Goal: Find specific page/section: Find specific page/section

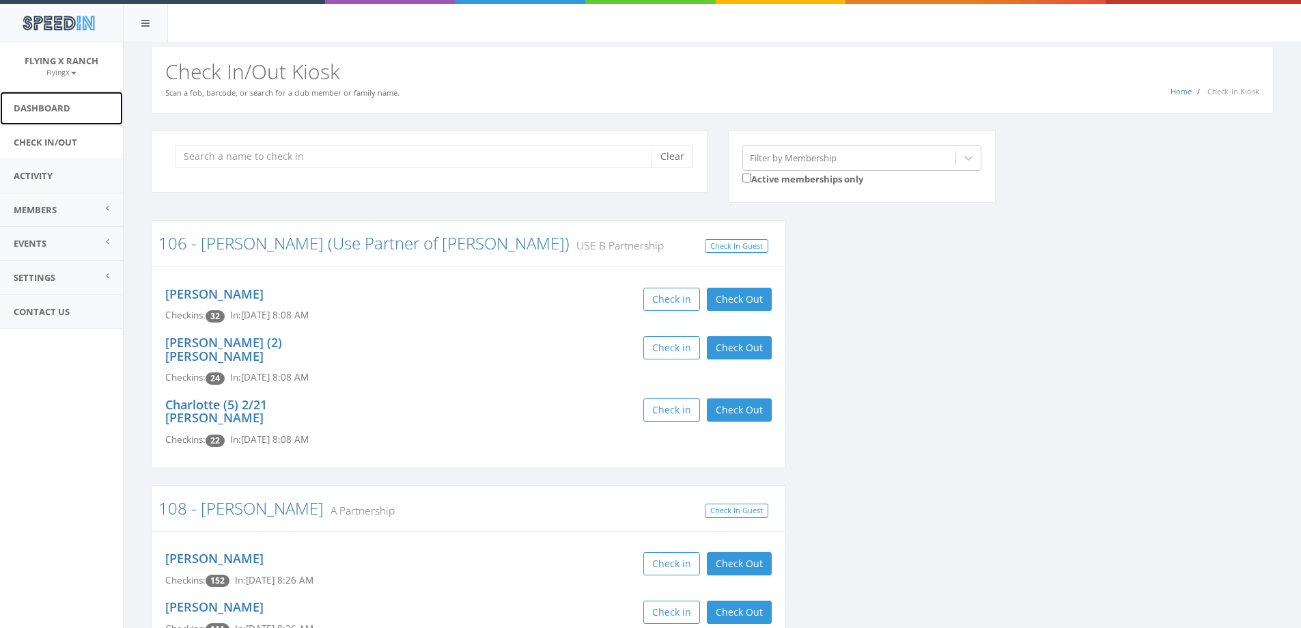
click at [34, 107] on link "Dashboard" at bounding box center [61, 108] width 123 height 33
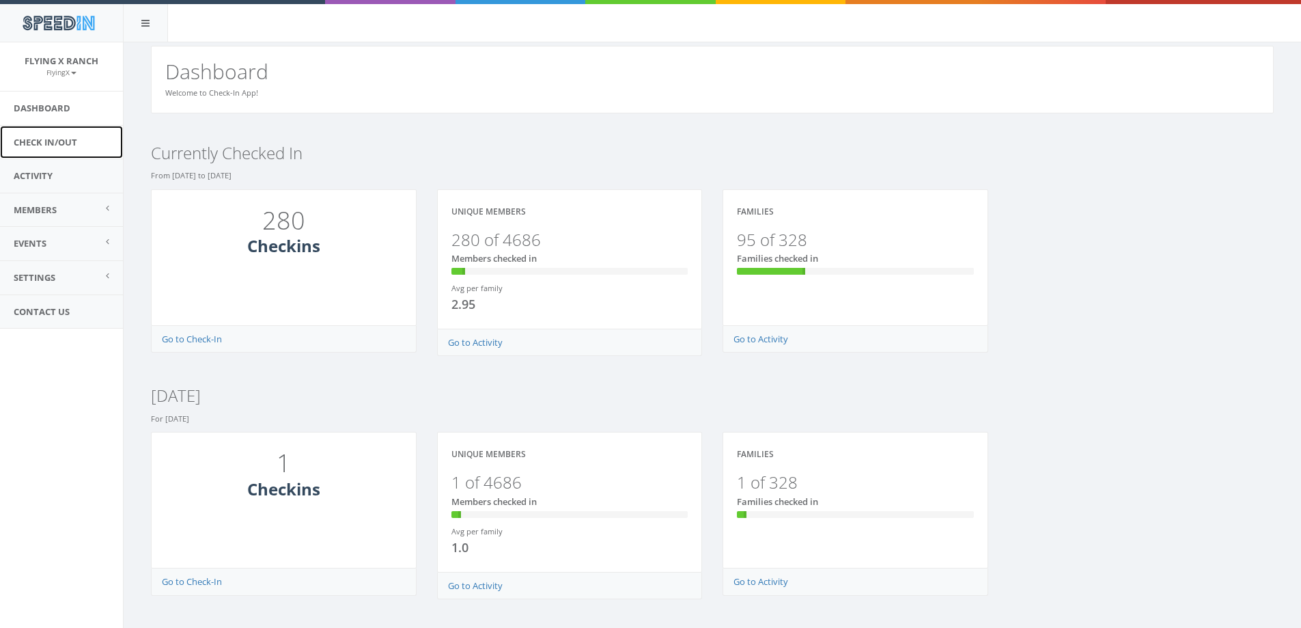
click at [37, 143] on link "Check In/Out" at bounding box center [61, 142] width 123 height 33
